Goal: Information Seeking & Learning: Learn about a topic

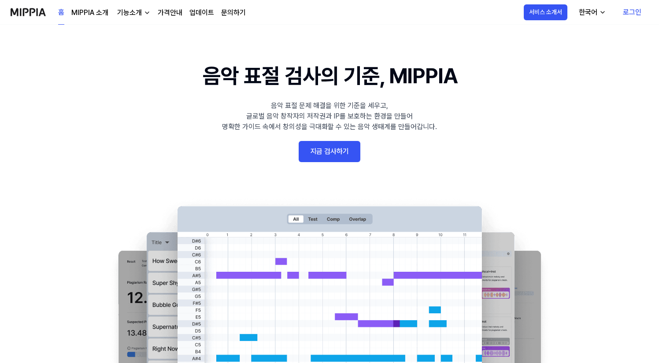
click at [629, 14] on link "로그인" at bounding box center [631, 12] width 33 height 25
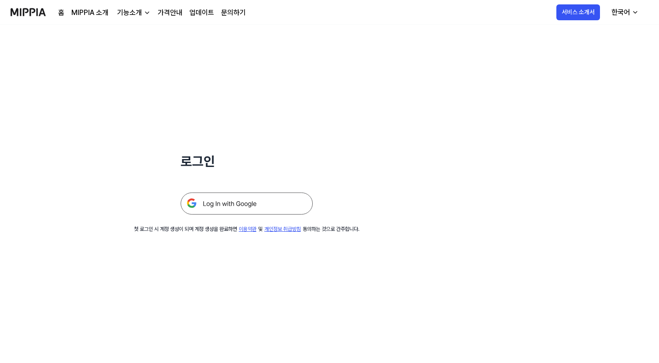
click at [250, 206] on img at bounding box center [246, 203] width 132 height 22
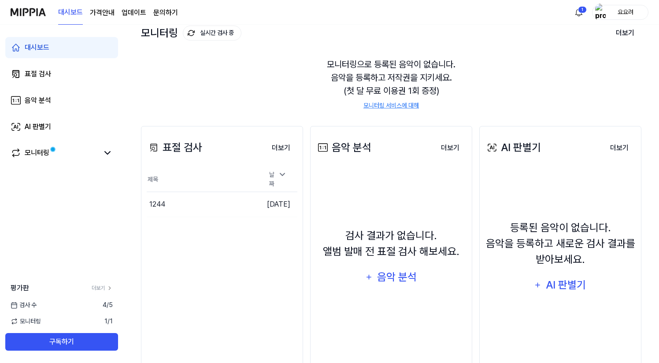
scroll to position [55, 0]
click at [283, 147] on button "더보기" at bounding box center [281, 148] width 33 height 18
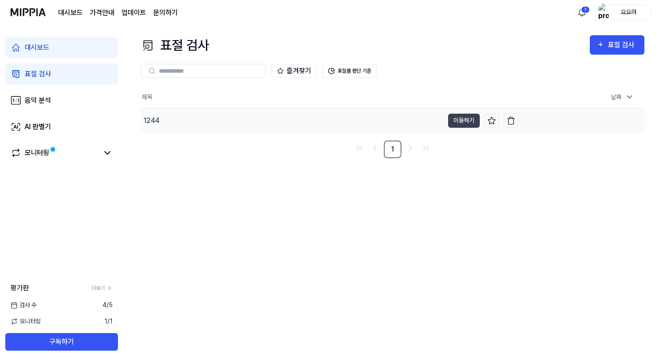
click at [208, 122] on div "1244" at bounding box center [292, 120] width 303 height 25
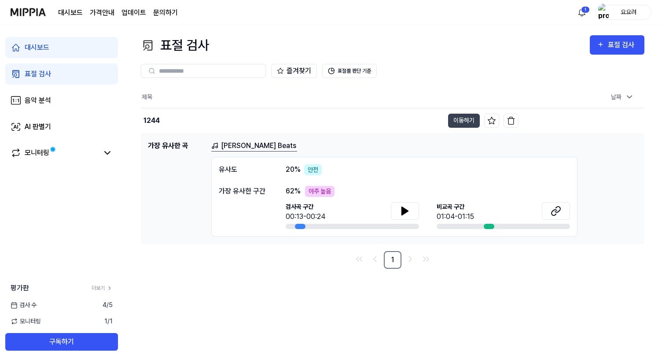
click at [324, 184] on div "유사도 20 % 안전 가장 유사한 구간 62 % 아주 높음 검사곡 구간 00:13-00:24 [GEOGRAPHIC_DATA] 구간 01:04-…" at bounding box center [394, 197] width 366 height 80
click at [409, 211] on icon at bounding box center [405, 211] width 11 height 11
click at [478, 278] on div "표절 검사 표절 검사 표절 검사 음악 분석 AI 판별기 즐겨찾기 표절률 판단 기준 제목 날짜 1244 이동하기 [DATE] 오전 8:54 가장…" at bounding box center [392, 194] width 539 height 338
click at [488, 224] on div at bounding box center [489, 226] width 11 height 5
click at [488, 227] on div at bounding box center [489, 226] width 11 height 5
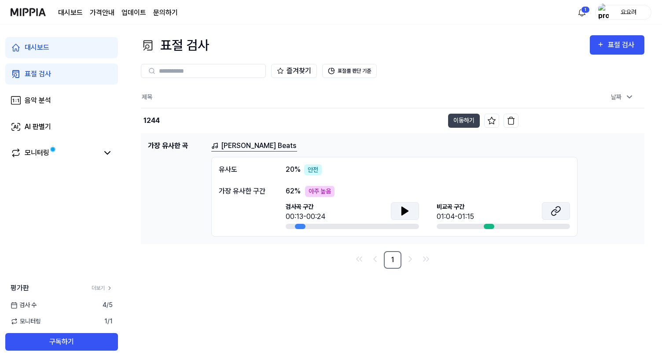
click at [556, 211] on icon at bounding box center [557, 209] width 5 height 6
click at [77, 155] on link "모니터링" at bounding box center [55, 152] width 88 height 11
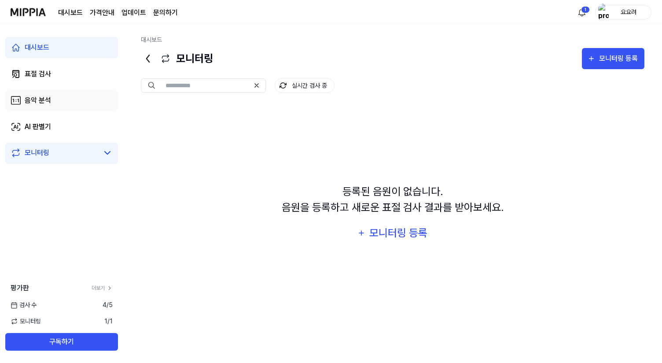
click at [57, 99] on link "음악 분석" at bounding box center [61, 100] width 113 height 21
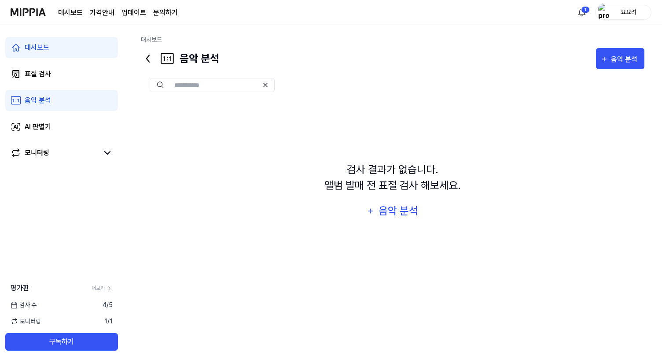
click at [47, 45] on div "대시보드" at bounding box center [37, 47] width 25 height 11
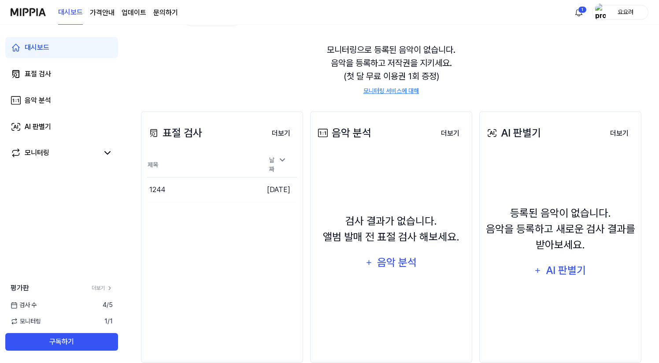
scroll to position [86, 0]
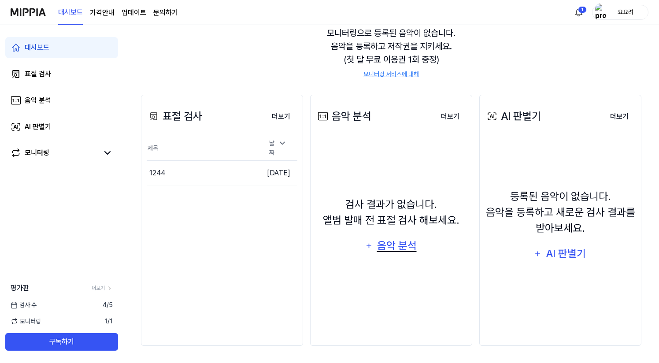
click at [393, 243] on div "음악 분석" at bounding box center [396, 245] width 42 height 17
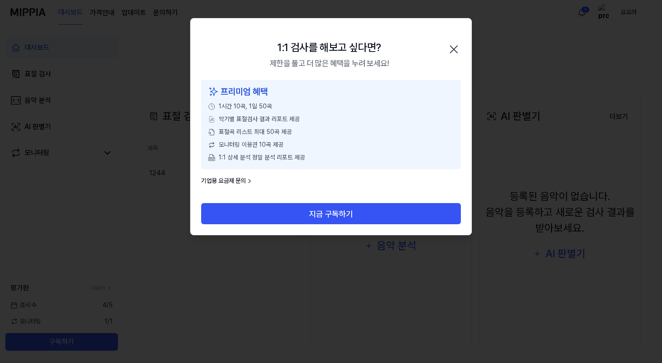
click at [453, 50] on icon "button" at bounding box center [453, 49] width 7 height 7
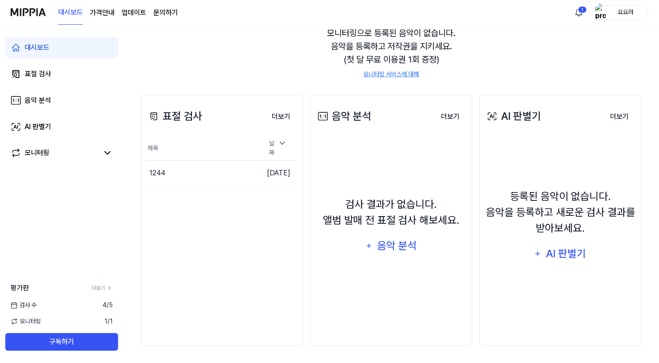
scroll to position [0, 0]
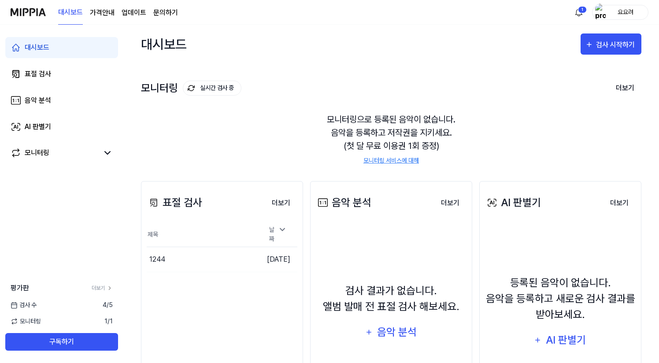
click at [101, 13] on page\) "가격안내" at bounding box center [102, 12] width 25 height 11
